Goal: Navigation & Orientation: Find specific page/section

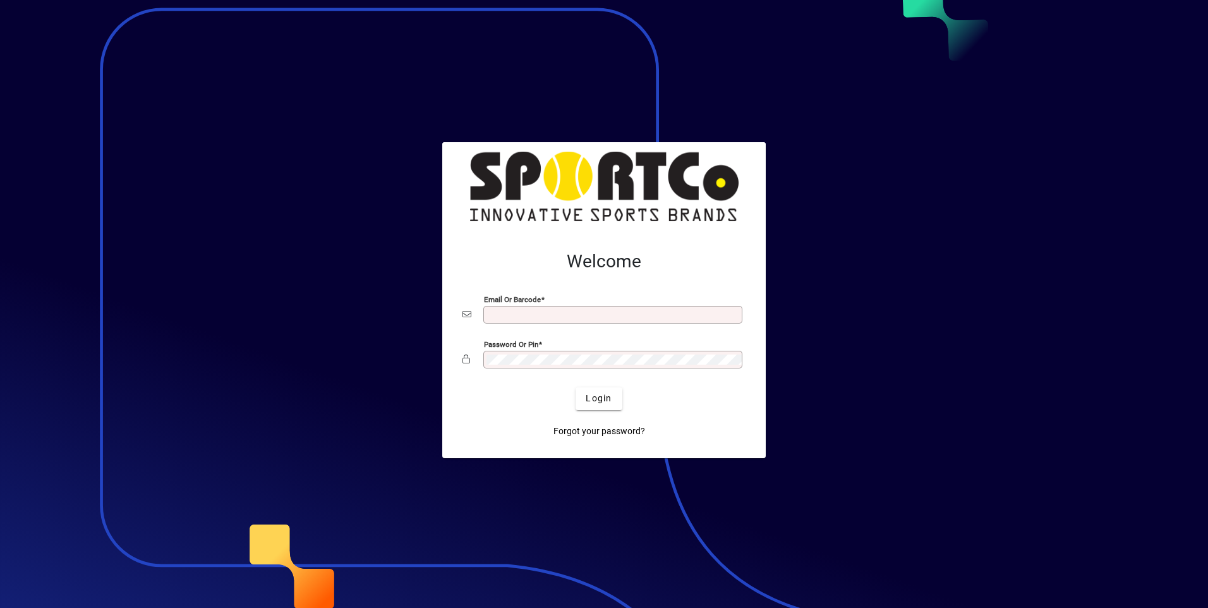
type input "**********"
click at [597, 402] on span "Login" at bounding box center [599, 398] width 26 height 13
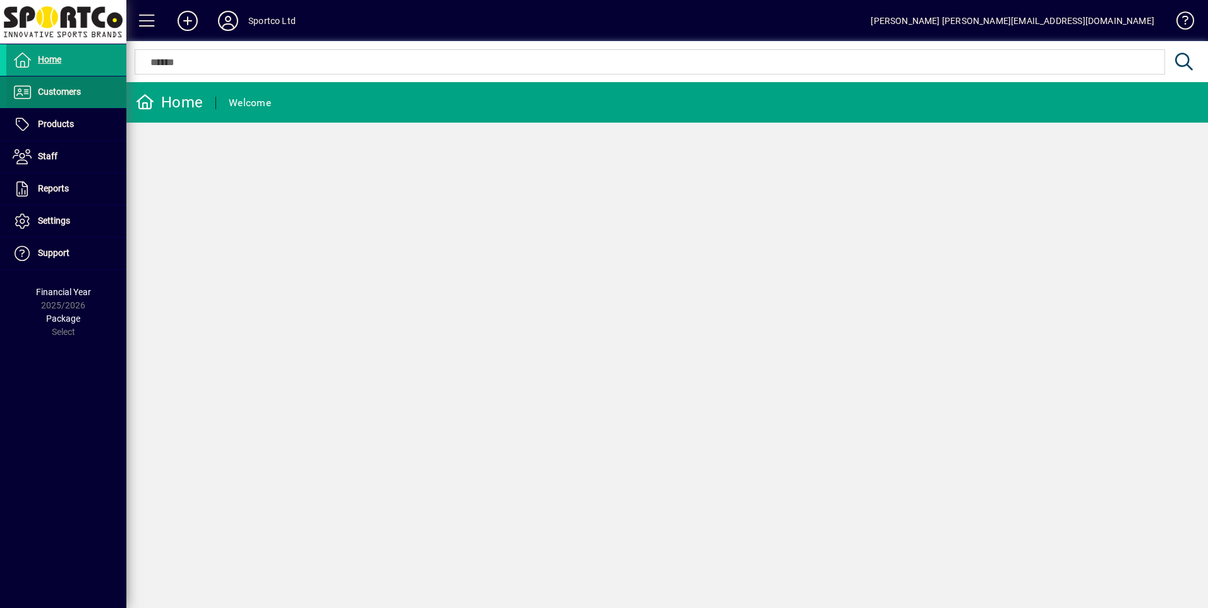
click at [78, 97] on span "Customers" at bounding box center [59, 92] width 43 height 10
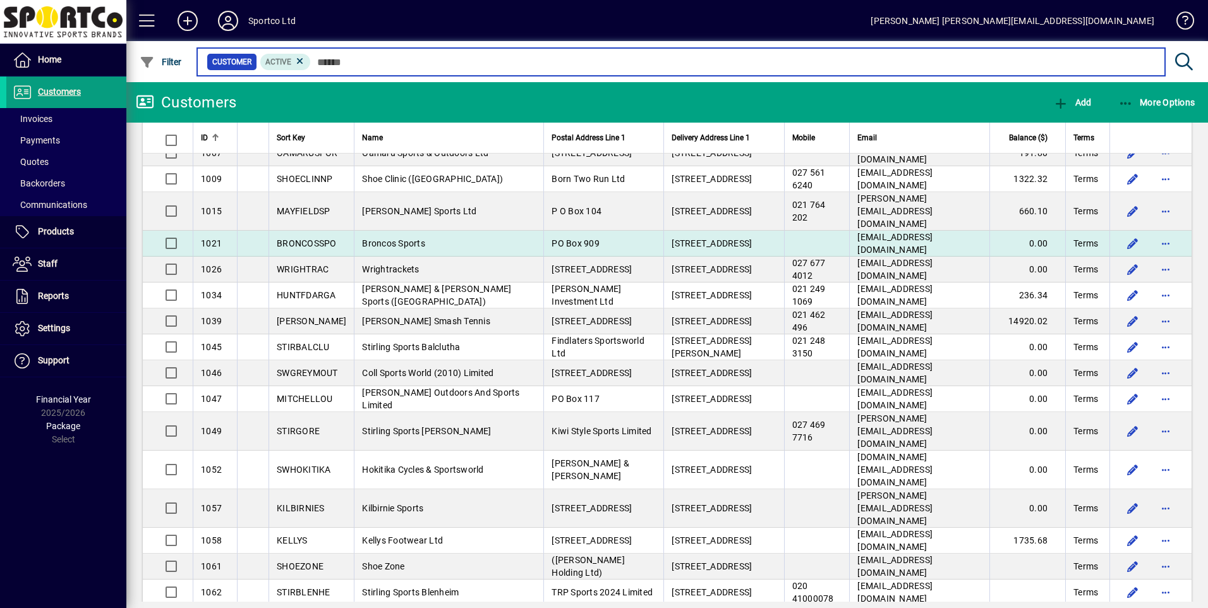
scroll to position [505, 0]
